Goal: Navigation & Orientation: Find specific page/section

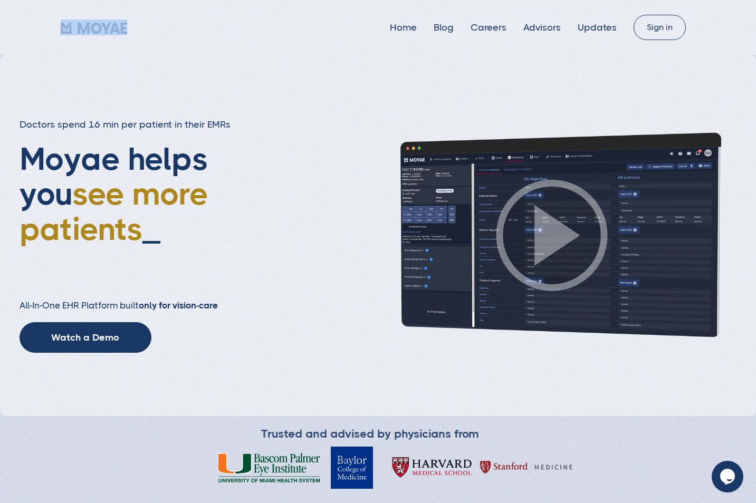
drag, startPoint x: 166, startPoint y: 33, endPoint x: 34, endPoint y: 27, distance: 132.0
click at [34, 31] on div "Home Blog Careers Advisors Updates Sign in" at bounding box center [378, 27] width 756 height 25
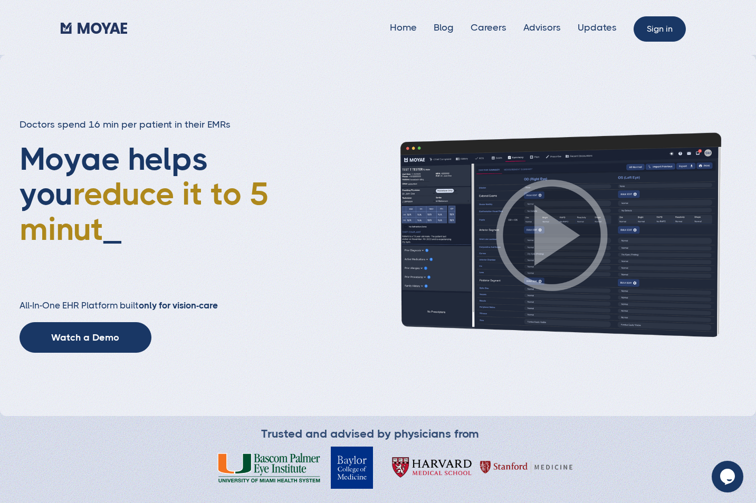
click at [657, 25] on link "Sign in" at bounding box center [659, 28] width 52 height 25
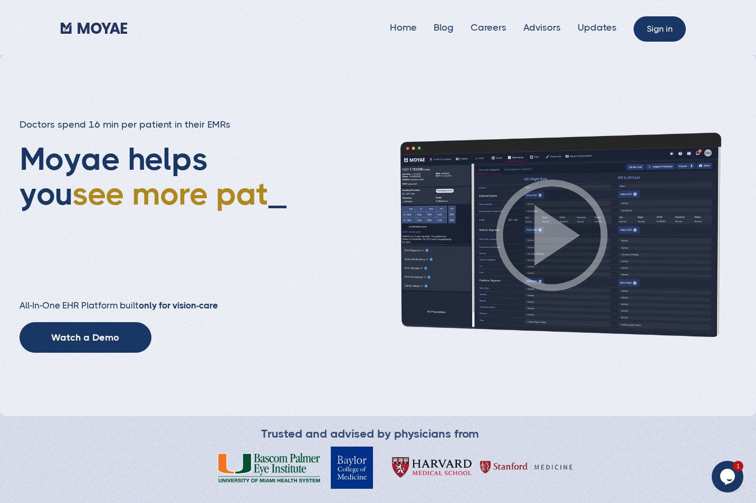
type input "Subscribe"
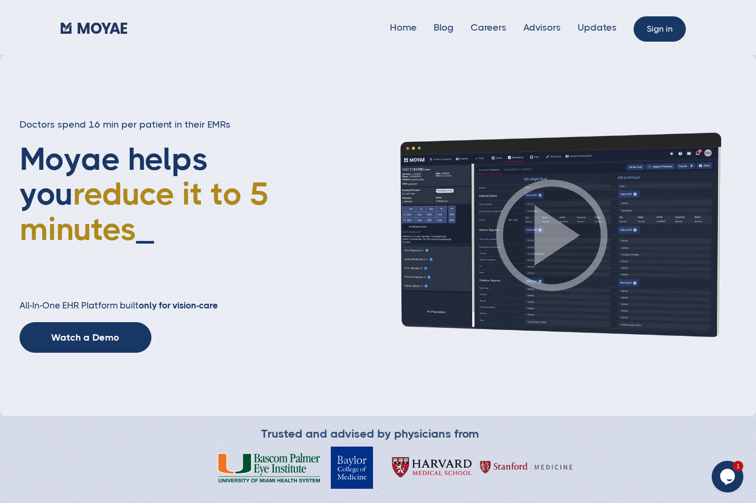
click at [668, 32] on link "Sign in" at bounding box center [659, 28] width 52 height 25
